Goal: Entertainment & Leisure: Consume media (video, audio)

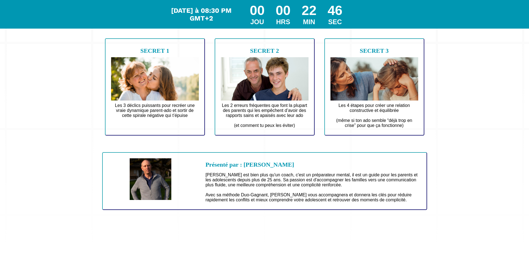
scroll to position [32, 0]
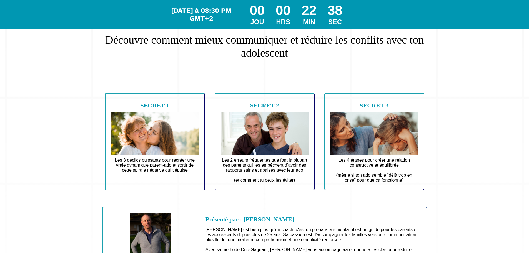
click at [143, 112] on img at bounding box center [155, 133] width 88 height 43
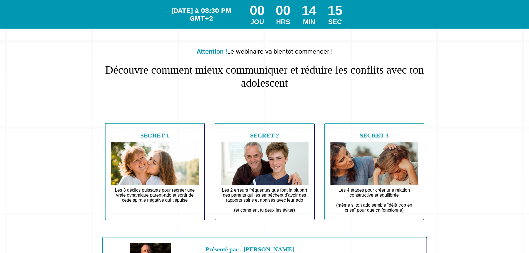
scroll to position [0, 0]
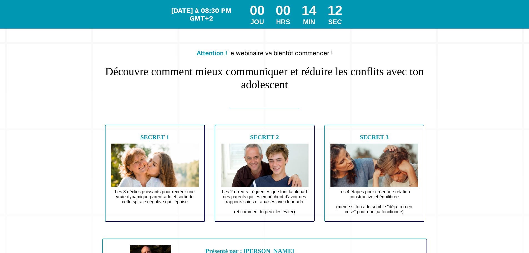
click at [302, 55] on h2 "Attention ! Le webinaire va bientôt commencer !" at bounding box center [264, 53] width 325 height 13
drag, startPoint x: 0, startPoint y: 0, endPoint x: 445, endPoint y: 133, distance: 464.1
click at [445, 133] on div "Attention ! Le webinaire va bientôt commencer ! Découvre comment mieux communiq…" at bounding box center [264, 171] width 520 height 335
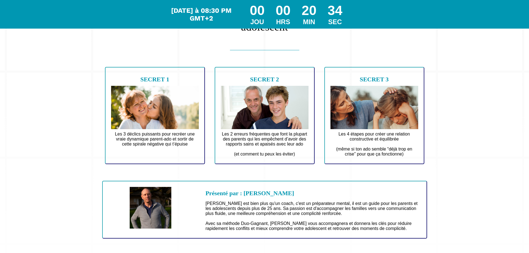
scroll to position [99, 0]
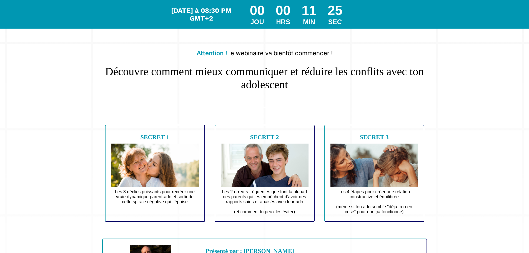
click at [271, 54] on h2 "Attention ! Le webinaire va bientôt commencer !" at bounding box center [264, 53] width 325 height 13
click at [383, 49] on h2 "Attention ! Le webinaire va bientôt commencer !" at bounding box center [264, 53] width 325 height 13
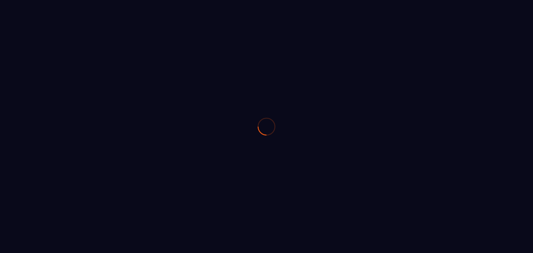
drag, startPoint x: 0, startPoint y: 0, endPoint x: 532, endPoint y: 37, distance: 532.9
click at [532, 37] on div at bounding box center [266, 126] width 533 height 253
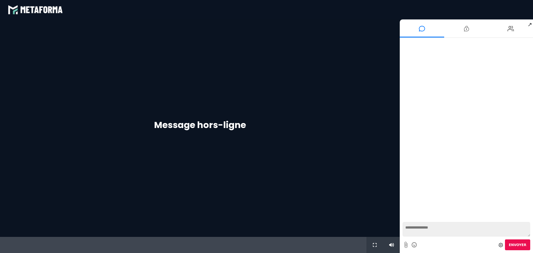
click at [532, 37] on li at bounding box center [510, 28] width 44 height 18
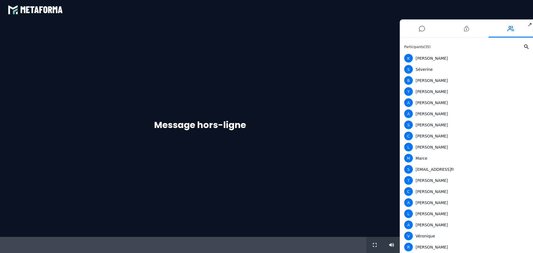
click at [380, 66] on div "Message hors-ligne" at bounding box center [200, 127] width 400 height 217
click at [388, 244] on input "range" at bounding box center [386, 244] width 24 height 1
type input "**"
click at [393, 244] on input "range" at bounding box center [386, 244] width 24 height 1
click at [276, 174] on div "Message hors-ligne" at bounding box center [200, 127] width 400 height 217
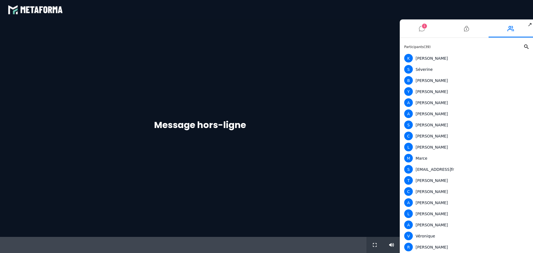
click at [423, 27] on span "1" at bounding box center [424, 26] width 5 height 5
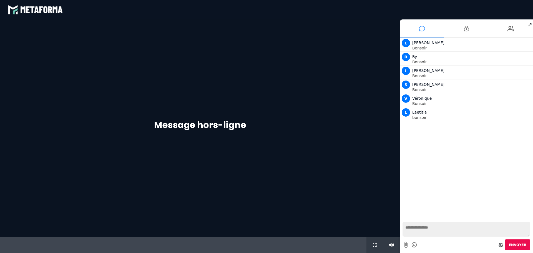
click at [426, 232] on textarea at bounding box center [466, 229] width 128 height 15
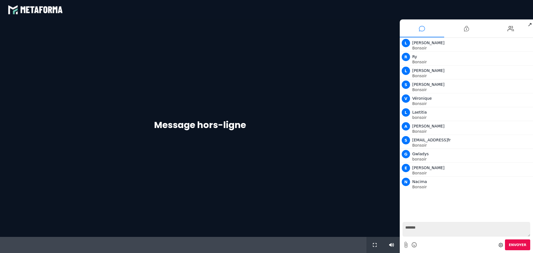
type textarea "*******"
click at [512, 243] on span "Envoyer" at bounding box center [517, 245] width 17 height 4
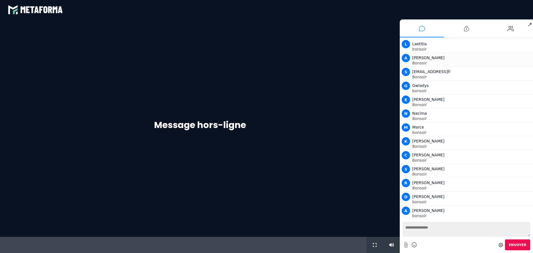
scroll to position [96, 0]
click at [466, 29] on icon at bounding box center [466, 29] width 5 height 14
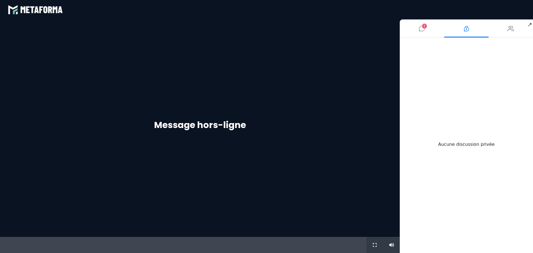
click at [510, 29] on icon at bounding box center [510, 29] width 7 height 14
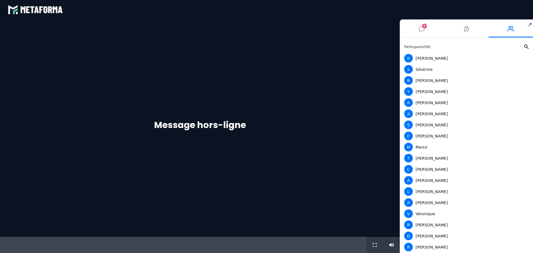
click at [338, 66] on div "Message hors-ligne" at bounding box center [200, 127] width 400 height 217
click at [484, 25] on li at bounding box center [466, 28] width 44 height 18
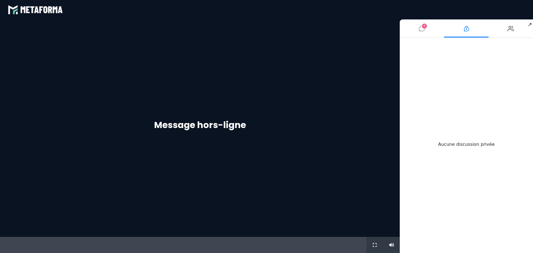
click at [421, 27] on icon at bounding box center [422, 29] width 6 height 14
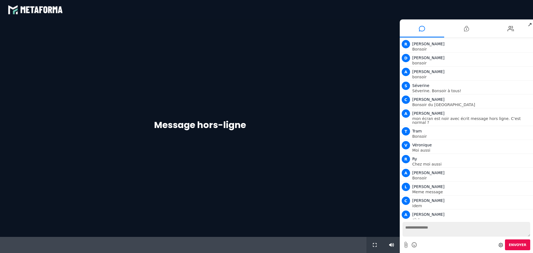
scroll to position [221, 0]
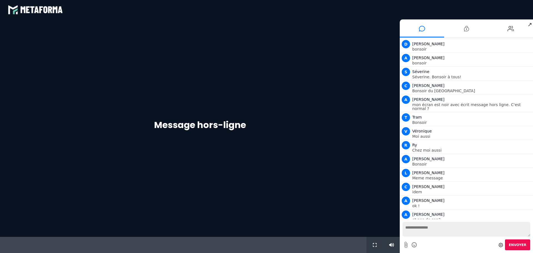
click at [177, 119] on h1 "Message hors-ligne" at bounding box center [200, 124] width 92 height 13
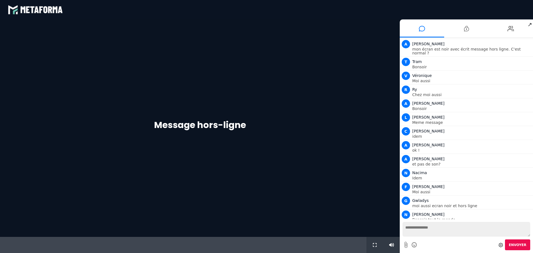
scroll to position [290, 0]
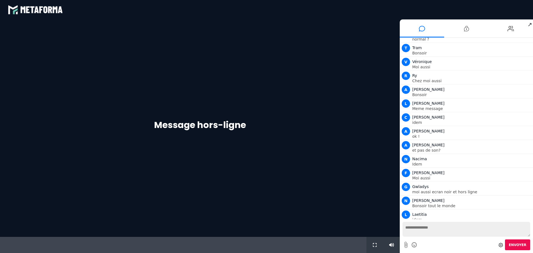
click at [408, 230] on textarea at bounding box center [466, 229] width 128 height 15
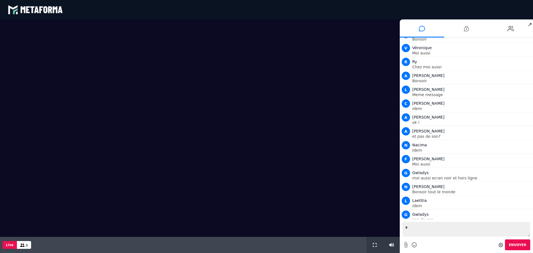
scroll to position [318, 0]
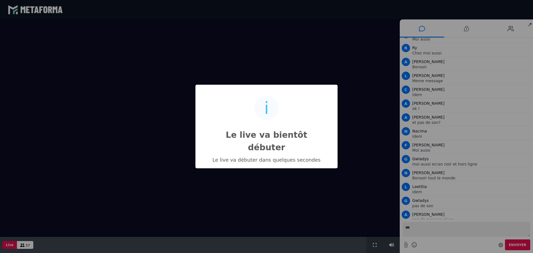
click at [421, 230] on div "i Le live va bientôt débuter × Le live va débuter dans quelques secondes OK No …" at bounding box center [266, 126] width 533 height 253
click at [420, 228] on div "i Le live va bientôt débuter × Le live va débuter dans quelques secondes OK No …" at bounding box center [266, 126] width 533 height 253
click at [413, 228] on div "i Le live va bientôt débuter × Le live va débuter dans quelques secondes OK No …" at bounding box center [266, 126] width 533 height 253
click at [417, 227] on div "i Le live va bientôt débuter × Le live va débuter dans quelques secondes OK No …" at bounding box center [266, 126] width 533 height 253
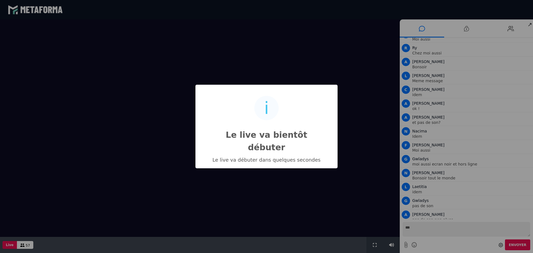
click at [417, 230] on div "i Le live va bientôt débuter × Le live va débuter dans quelques secondes OK No …" at bounding box center [266, 126] width 533 height 253
click at [531, 233] on div "i Le live va bientôt débuter × Le live va débuter dans quelques secondes OK No …" at bounding box center [266, 126] width 533 height 253
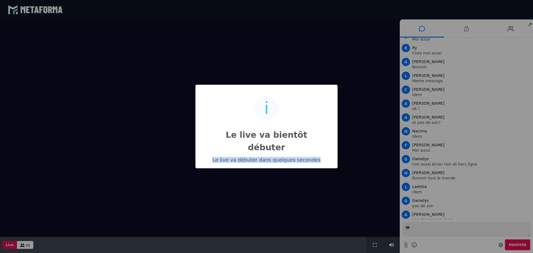
click at [442, 228] on div "i Le live va bientôt débuter × Le live va débuter dans quelques secondes OK No …" at bounding box center [266, 126] width 533 height 253
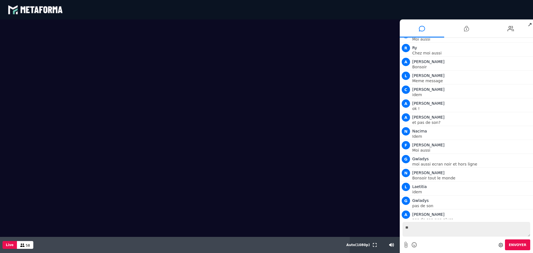
type textarea "*"
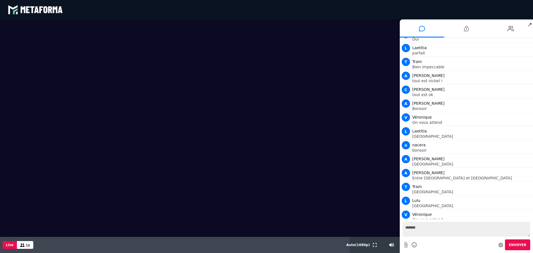
scroll to position [540, 0]
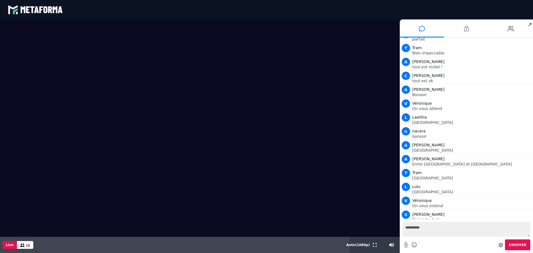
type textarea "**********"
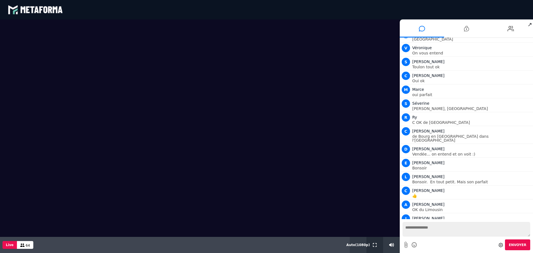
scroll to position [706, 0]
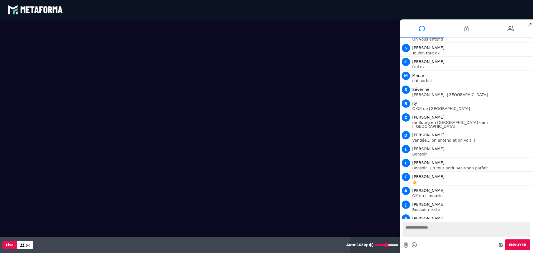
click at [385, 245] on input "range" at bounding box center [386, 244] width 24 height 1
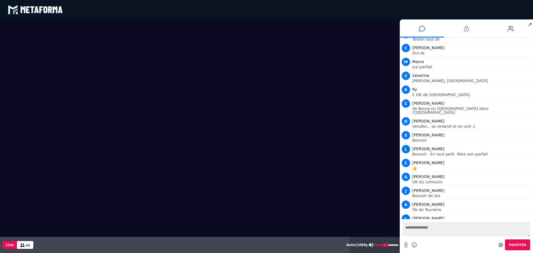
type input "**"
click at [384, 245] on input "range" at bounding box center [386, 244] width 24 height 1
click at [417, 232] on textarea at bounding box center [466, 229] width 128 height 15
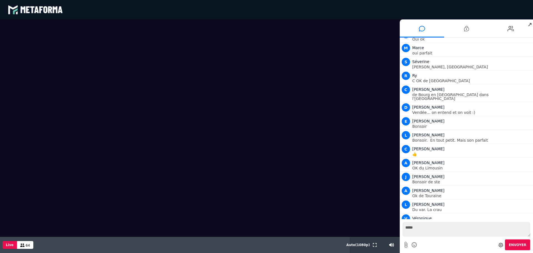
type textarea "******"
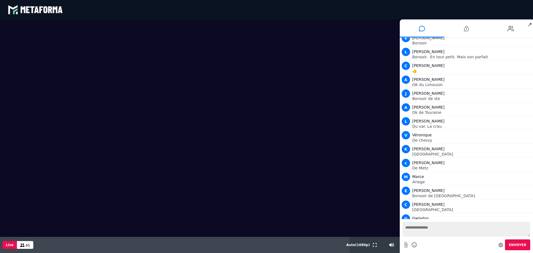
scroll to position [831, 0]
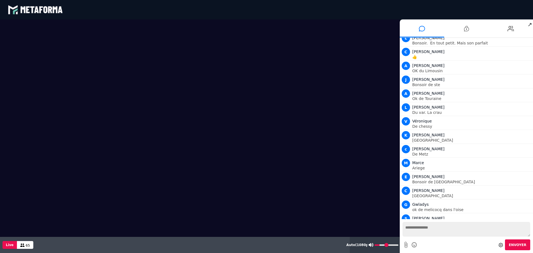
click at [380, 244] on input "range" at bounding box center [386, 244] width 24 height 1
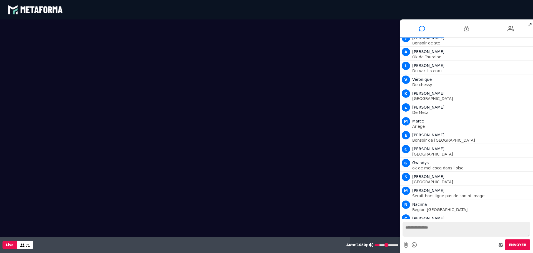
scroll to position [887, 0]
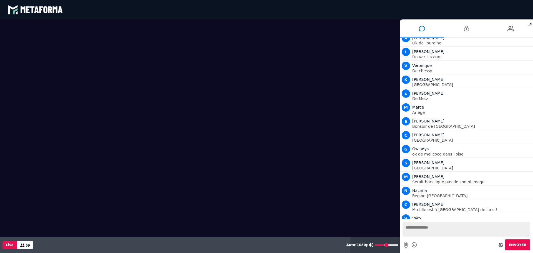
click at [384, 244] on input "range" at bounding box center [386, 244] width 24 height 1
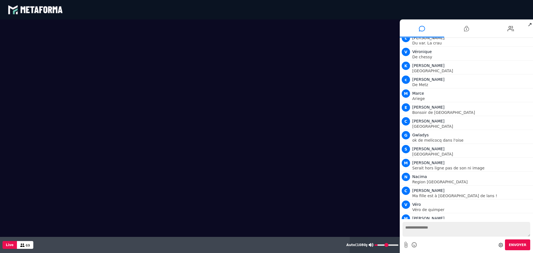
type input "**"
click at [379, 244] on input "range" at bounding box center [386, 244] width 24 height 1
click at [409, 229] on textarea at bounding box center [466, 229] width 128 height 15
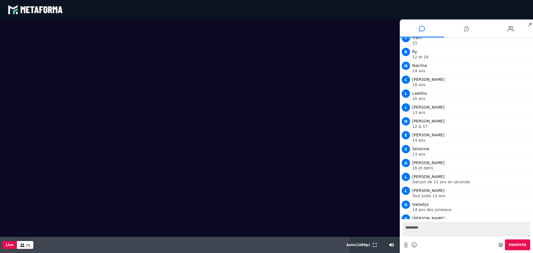
scroll to position [1150, 0]
type textarea "**********"
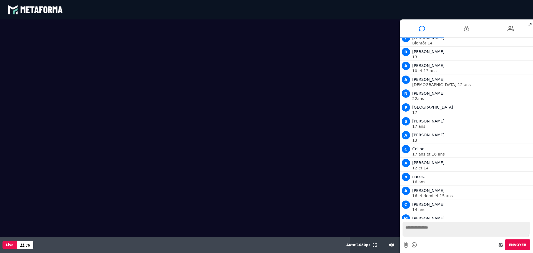
scroll to position [1553, 0]
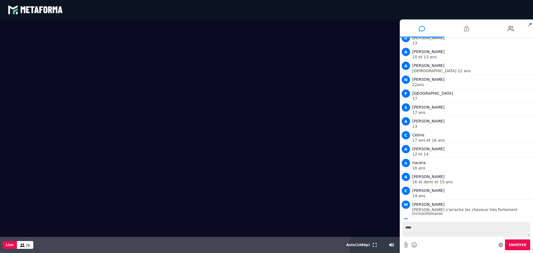
type textarea "*****"
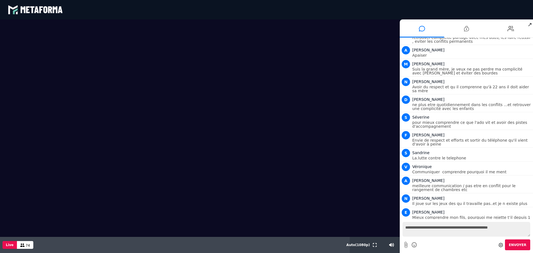
scroll to position [2469, 0]
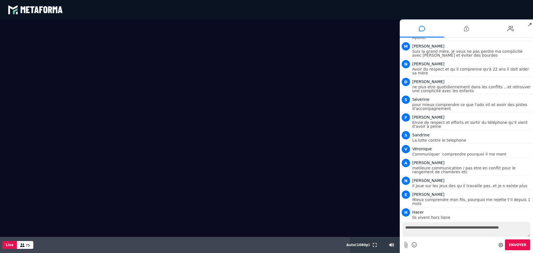
type textarea "**********"
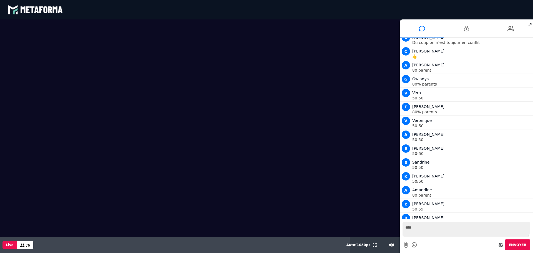
scroll to position [3475, 0]
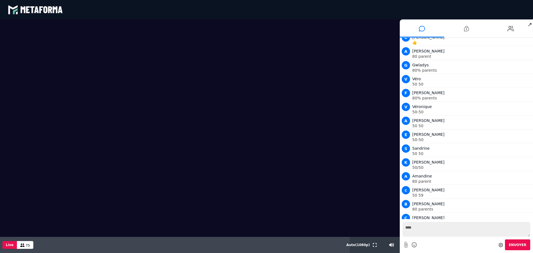
type textarea "*****"
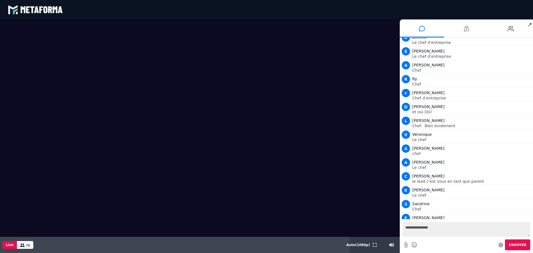
scroll to position [3961, 0]
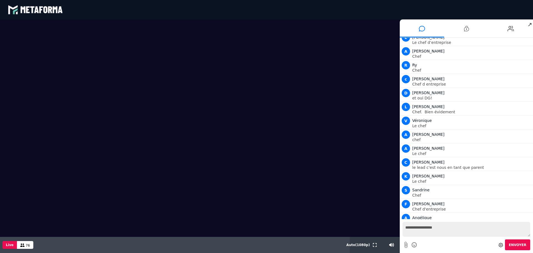
type textarea "**********"
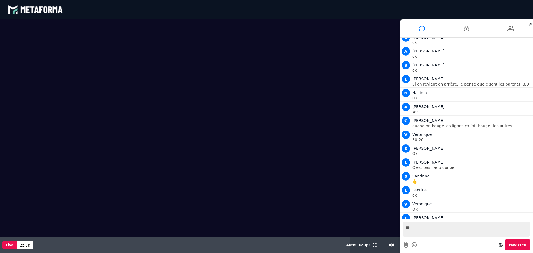
scroll to position [4266, 0]
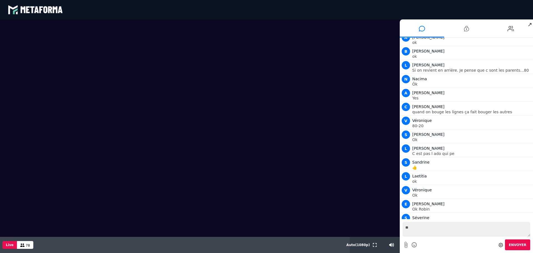
type textarea "*"
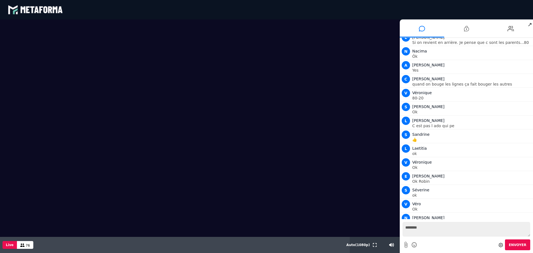
scroll to position [4308, 0]
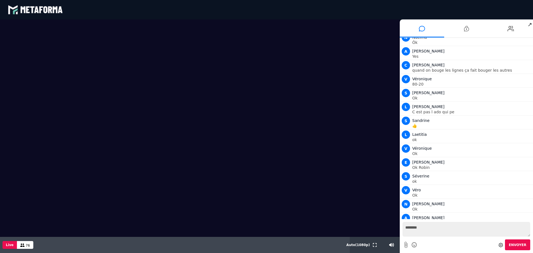
type textarea "********"
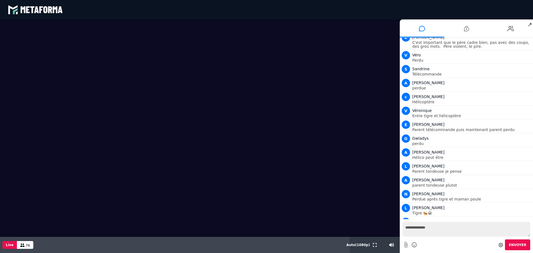
scroll to position [4765, 0]
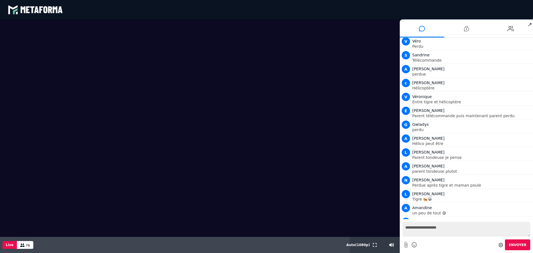
type textarea "**********"
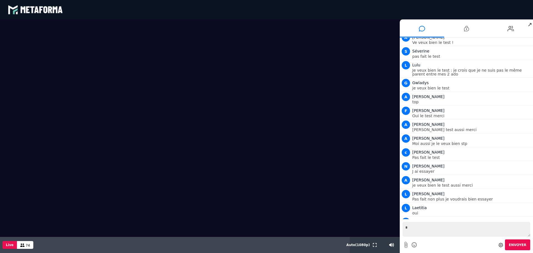
scroll to position [5504, 0]
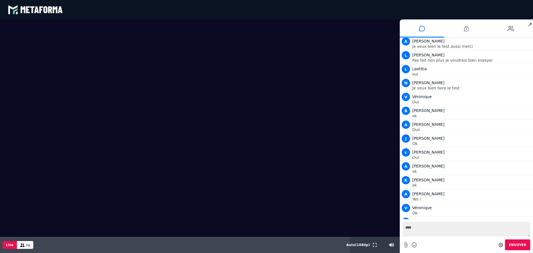
type textarea "*****"
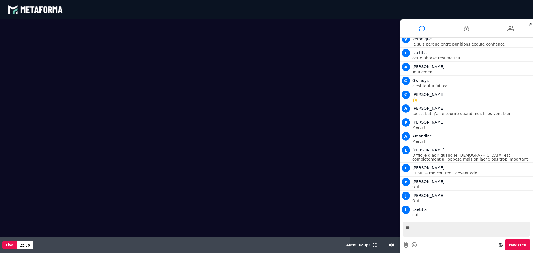
scroll to position [7200, 0]
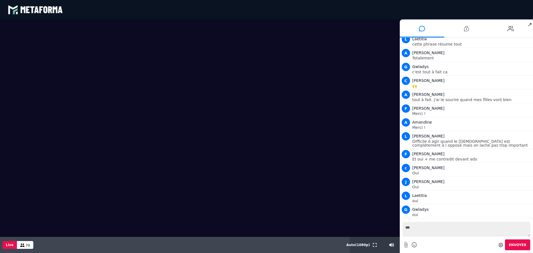
type textarea "****"
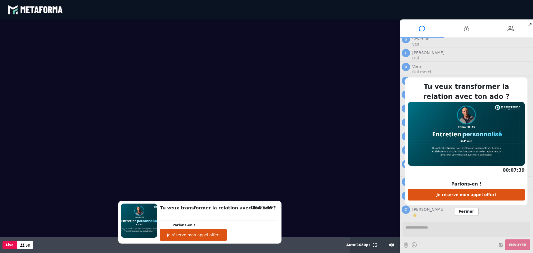
scroll to position [7509, 0]
click at [487, 196] on button "Je réserve mon appel offert" at bounding box center [466, 195] width 117 height 12
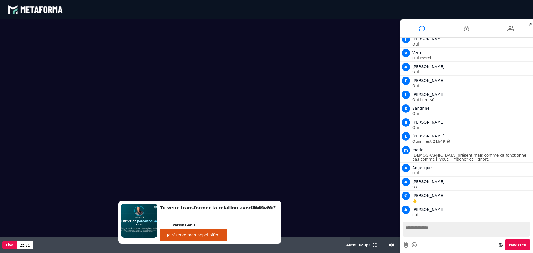
scroll to position [7523, 0]
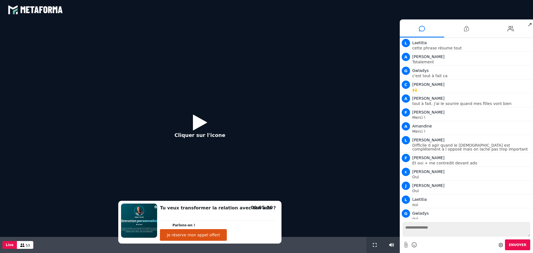
scroll to position [381, 0]
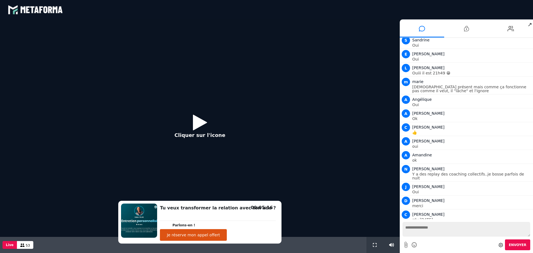
click at [199, 118] on icon at bounding box center [200, 122] width 14 height 18
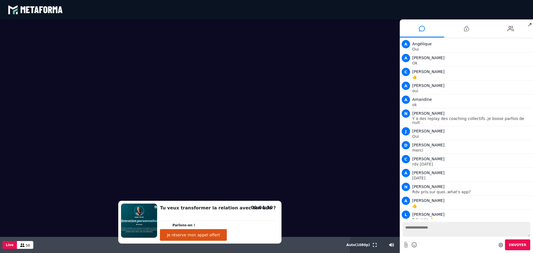
scroll to position [451, 0]
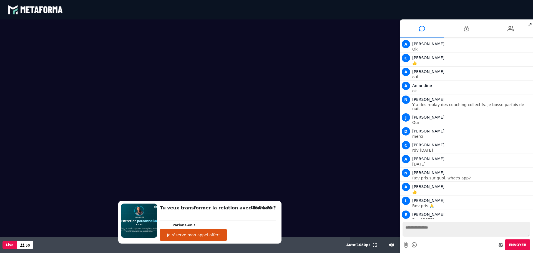
click at [212, 235] on button "Je réserve mon appel offert" at bounding box center [193, 235] width 67 height 12
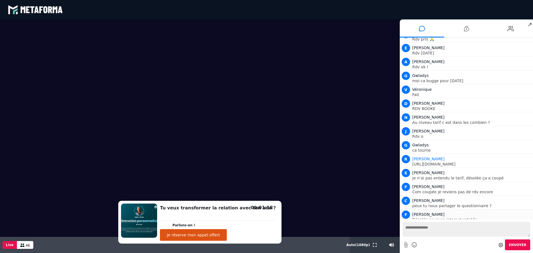
scroll to position [631, 0]
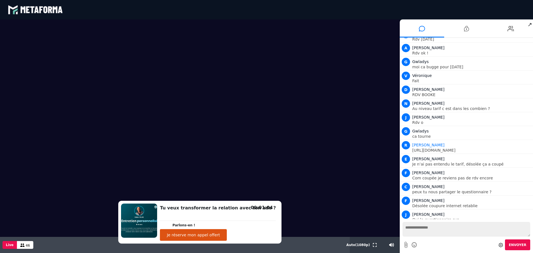
click at [310, 204] on video at bounding box center [200, 127] width 400 height 217
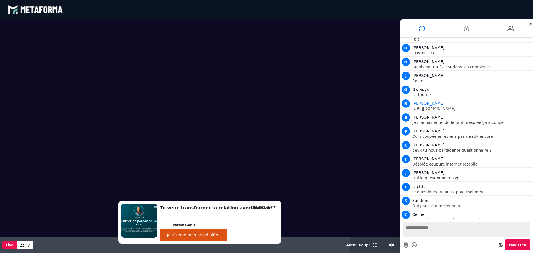
scroll to position [686, 0]
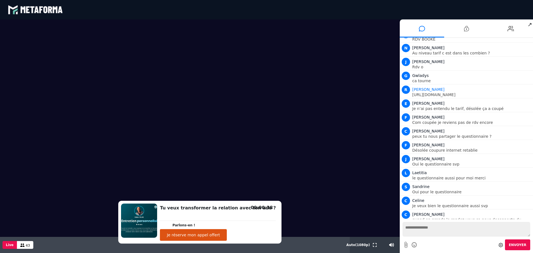
click at [216, 236] on button "Je réserve mon appel offert" at bounding box center [193, 235] width 67 height 12
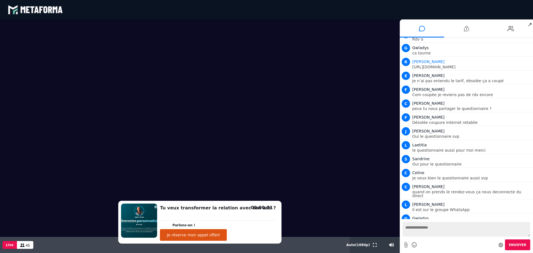
scroll to position [728, 0]
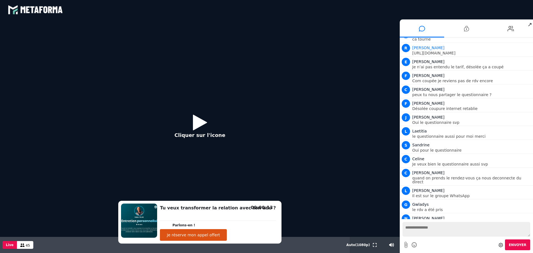
click at [197, 117] on icon at bounding box center [200, 122] width 14 height 18
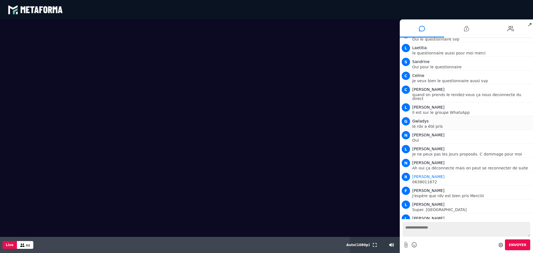
scroll to position [829, 0]
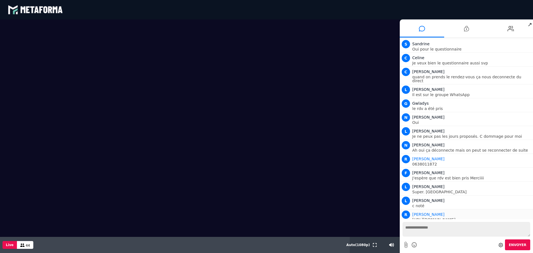
click at [442, 218] on p "[URL][DOMAIN_NAME]" at bounding box center [471, 220] width 119 height 4
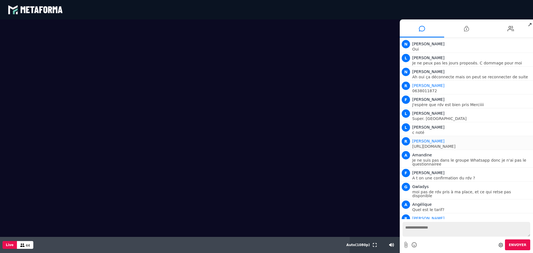
scroll to position [916, 0]
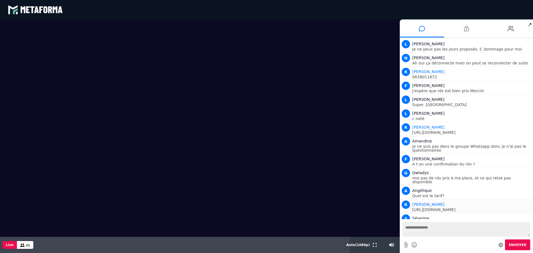
click at [413, 208] on p "[URL][DOMAIN_NAME]" at bounding box center [471, 210] width 119 height 4
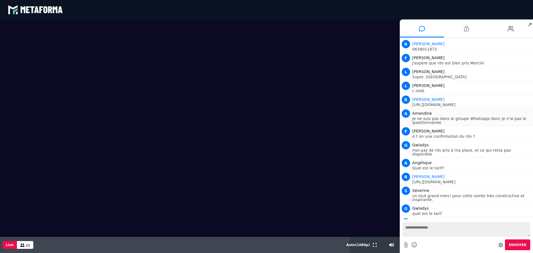
scroll to position [958, 0]
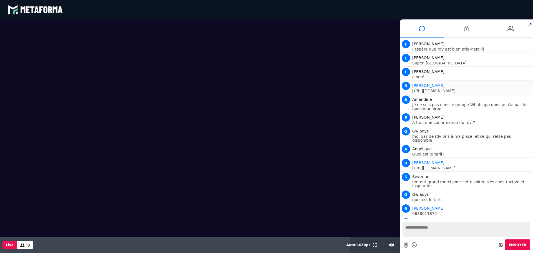
click at [447, 89] on p "[URL][DOMAIN_NAME]" at bounding box center [471, 91] width 119 height 4
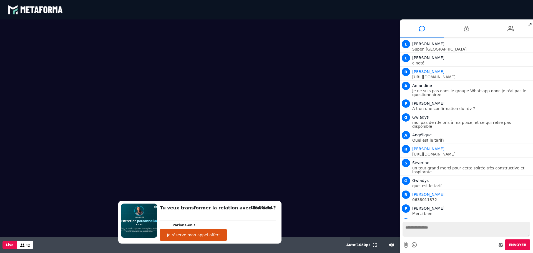
scroll to position [986, 0]
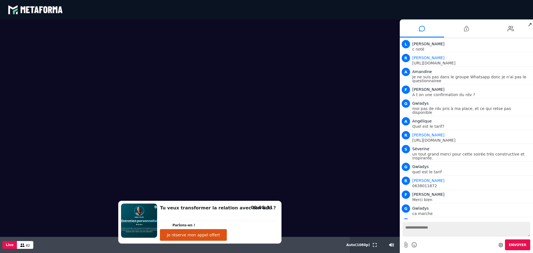
click at [202, 235] on button "Je réserve mon appel offert" at bounding box center [193, 235] width 67 height 12
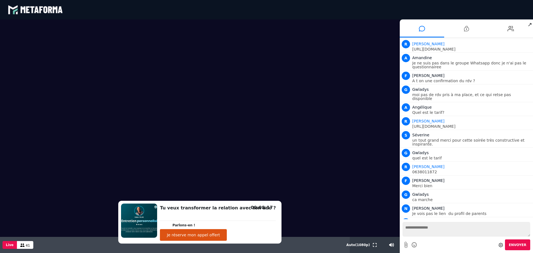
scroll to position [1013, 0]
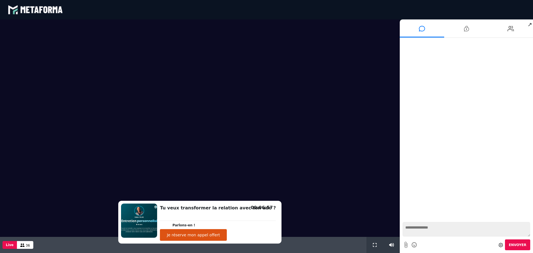
scroll to position [385, 0]
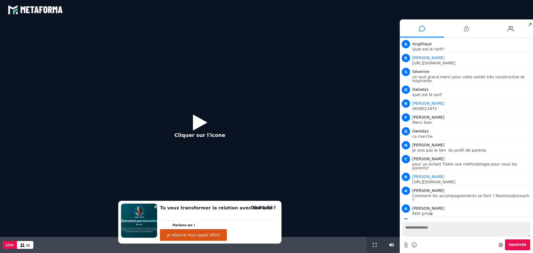
click at [199, 120] on icon at bounding box center [200, 122] width 14 height 18
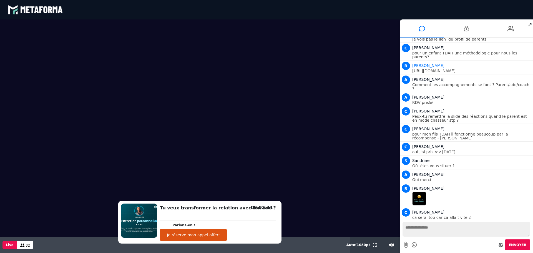
scroll to position [510, 0]
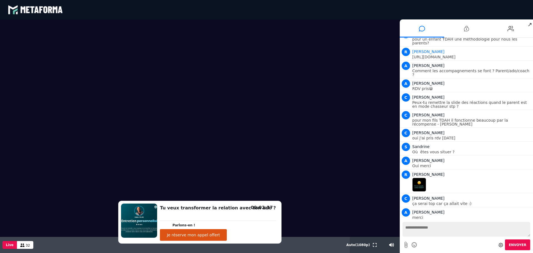
click at [414, 178] on img at bounding box center [419, 185] width 14 height 14
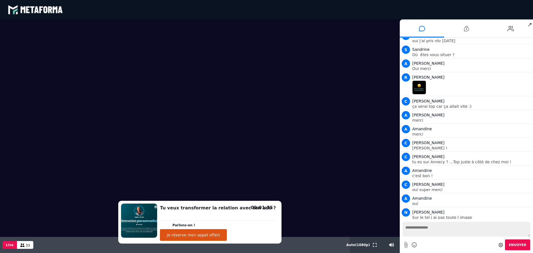
scroll to position [621, 0]
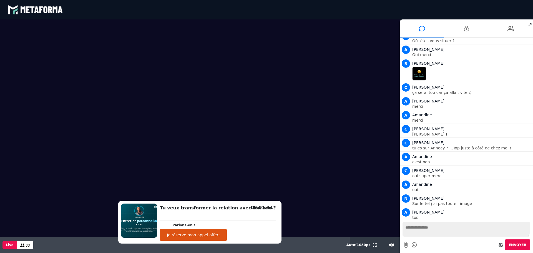
click at [414, 230] on textarea at bounding box center [466, 229] width 128 height 15
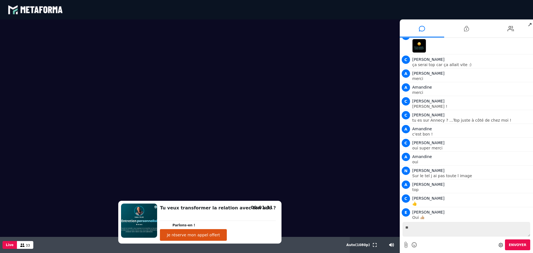
type textarea "***"
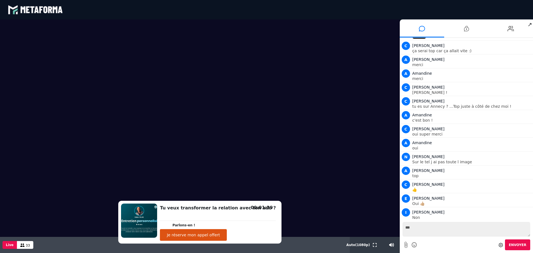
scroll to position [676, 0]
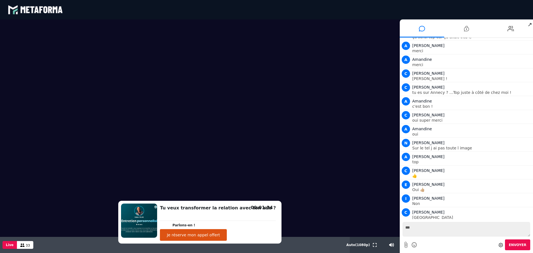
click at [408, 227] on textarea "***" at bounding box center [466, 229] width 128 height 15
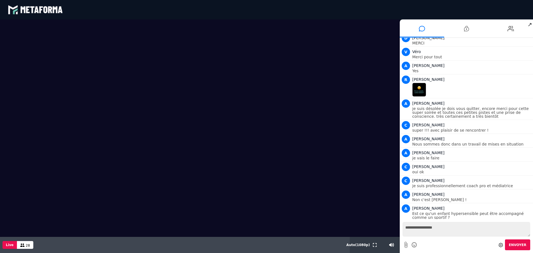
scroll to position [934, 0]
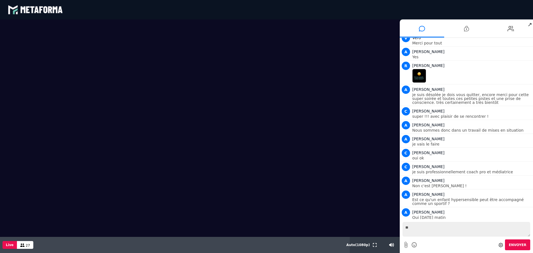
type textarea "*"
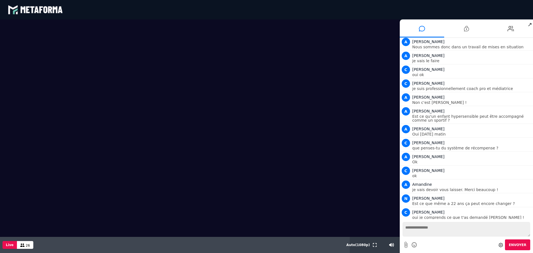
scroll to position [1031, 0]
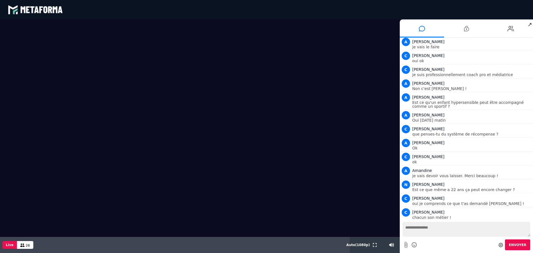
click at [532, 224] on div "Envoyer" at bounding box center [466, 236] width 133 height 34
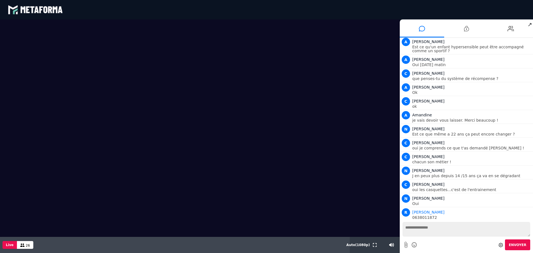
scroll to position [1100, 0]
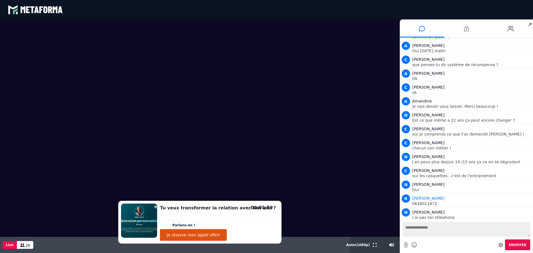
click at [454, 227] on textarea at bounding box center [466, 229] width 128 height 15
type textarea "*"
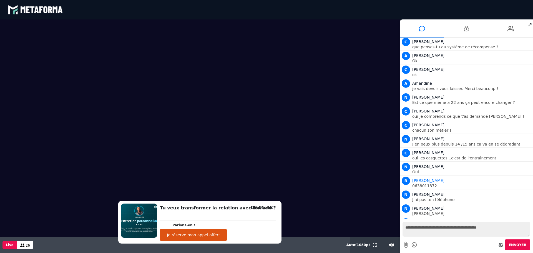
scroll to position [1132, 0]
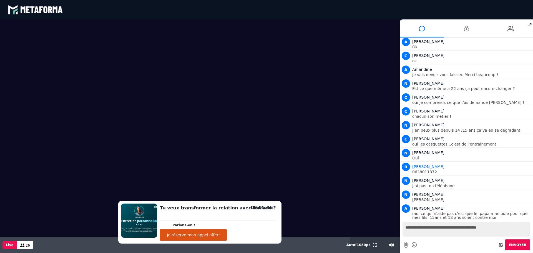
click at [497, 225] on textarea "**********" at bounding box center [466, 229] width 128 height 15
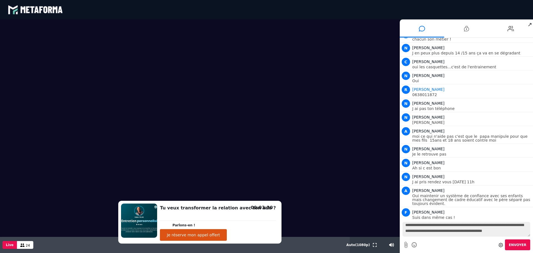
scroll to position [2, 0]
type textarea "**********"
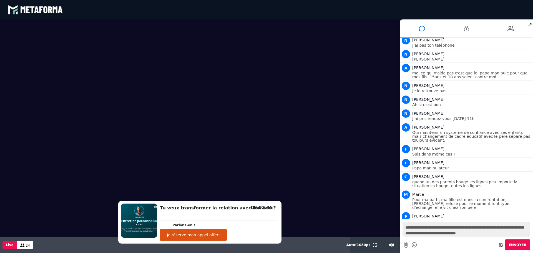
scroll to position [1286, 0]
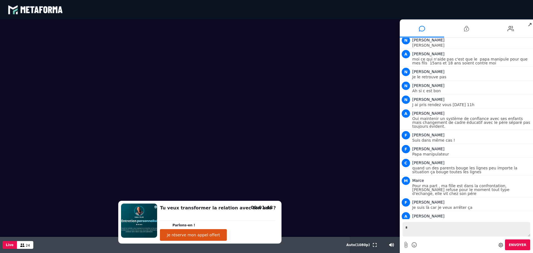
type textarea "**"
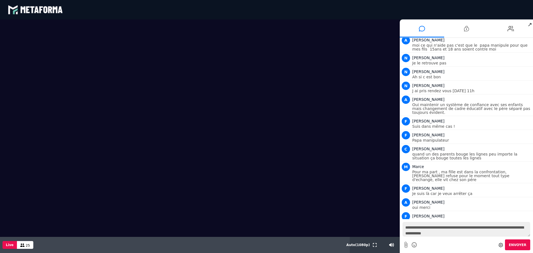
type textarea "**********"
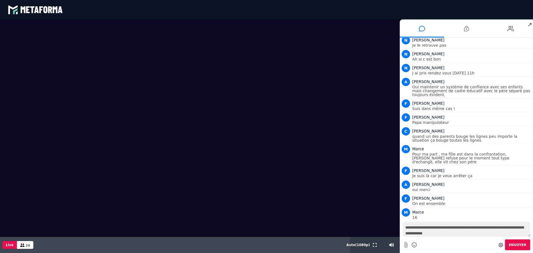
scroll to position [1340, 0]
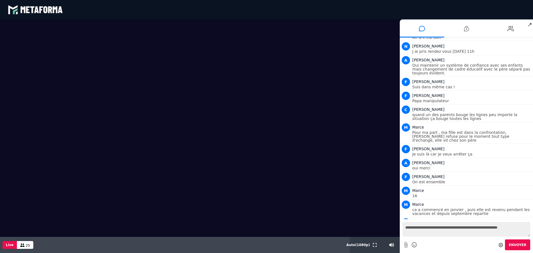
type textarea "**********"
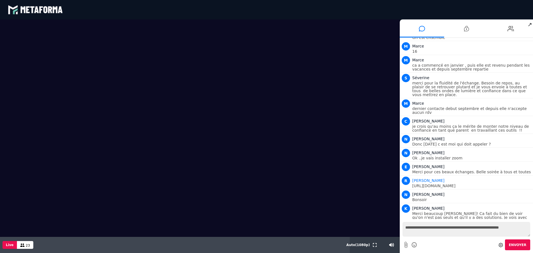
scroll to position [1502, 0]
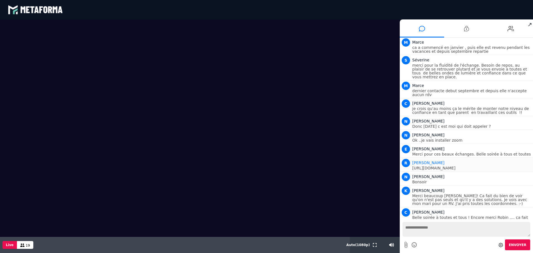
click at [487, 166] on p "[URL][DOMAIN_NAME]" at bounding box center [471, 168] width 119 height 4
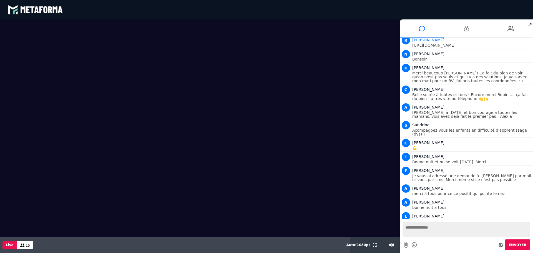
scroll to position [1638, 0]
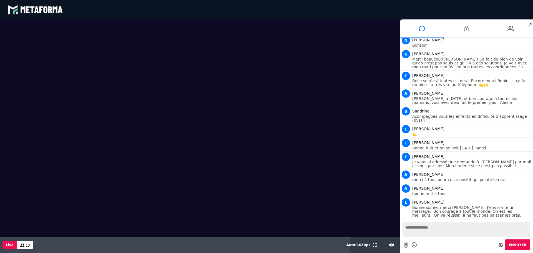
click at [10, 243] on button "Live" at bounding box center [9, 245] width 14 height 8
click at [21, 246] on icon at bounding box center [22, 244] width 4 height 3
click at [10, 245] on button "Live" at bounding box center [9, 245] width 14 height 8
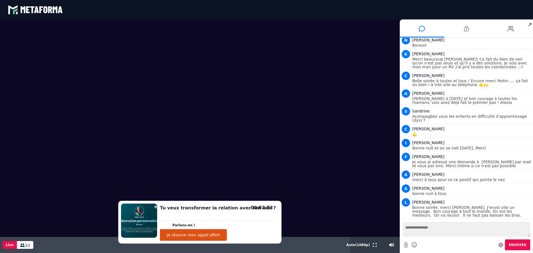
scroll to position [1670, 0]
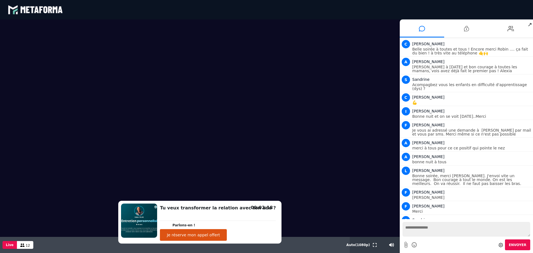
click at [410, 230] on textarea at bounding box center [466, 229] width 128 height 15
type textarea "*"
click at [464, 229] on textarea "**********" at bounding box center [466, 229] width 128 height 15
click at [482, 227] on textarea "**********" at bounding box center [466, 229] width 128 height 15
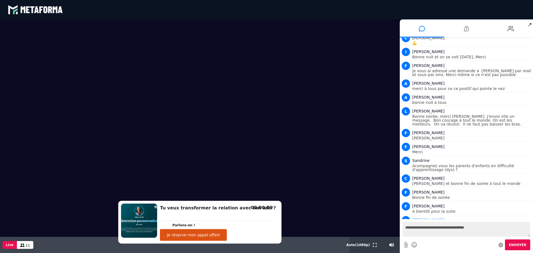
scroll to position [1743, 0]
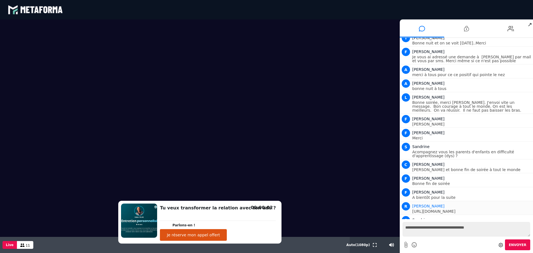
click at [472, 209] on p "[URL][DOMAIN_NAME]" at bounding box center [471, 211] width 119 height 4
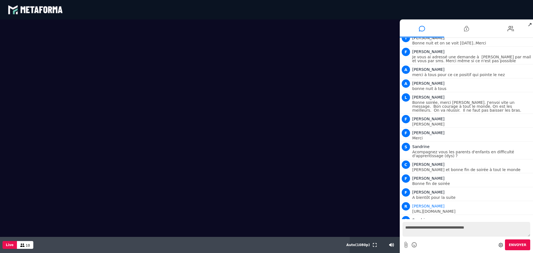
click at [484, 228] on textarea "**********" at bounding box center [466, 229] width 128 height 15
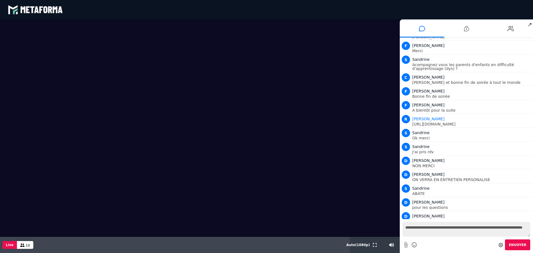
scroll to position [1848, 0]
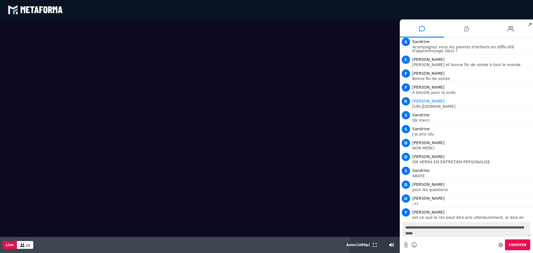
type textarea "**********"
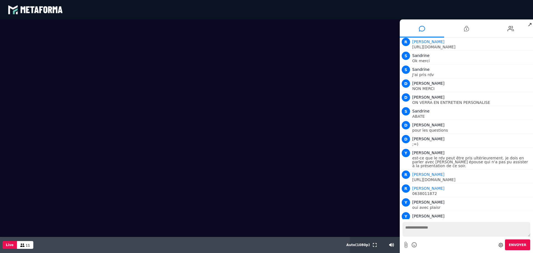
scroll to position [1935, 0]
